Goal: Information Seeking & Learning: Learn about a topic

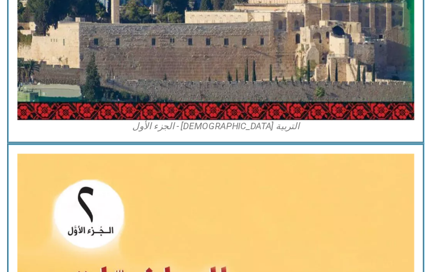
scroll to position [917, 0]
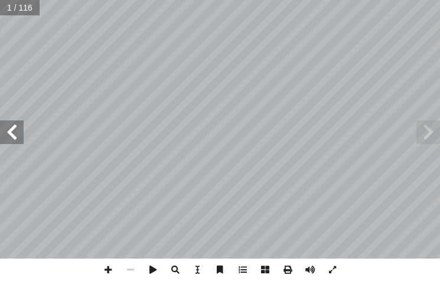
click at [5, 133] on span at bounding box center [12, 132] width 24 height 24
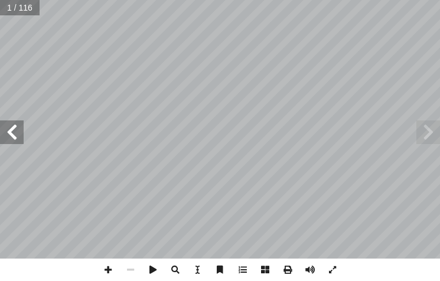
click at [5, 133] on span at bounding box center [12, 132] width 24 height 24
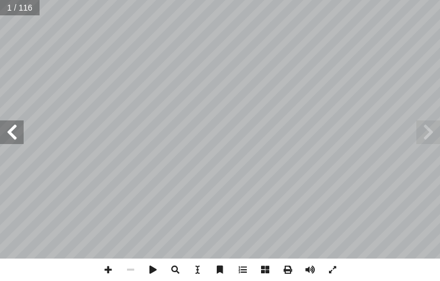
click at [5, 133] on span at bounding box center [12, 132] width 24 height 24
click at [4, 133] on span at bounding box center [12, 132] width 24 height 24
click at [7, 136] on span at bounding box center [12, 132] width 24 height 24
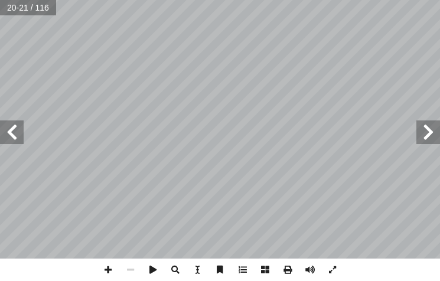
click at [7, 136] on span at bounding box center [12, 132] width 24 height 24
click at [105, 274] on span at bounding box center [108, 270] width 22 height 22
click at [8, 136] on span at bounding box center [12, 132] width 24 height 24
